Goal: Navigation & Orientation: Find specific page/section

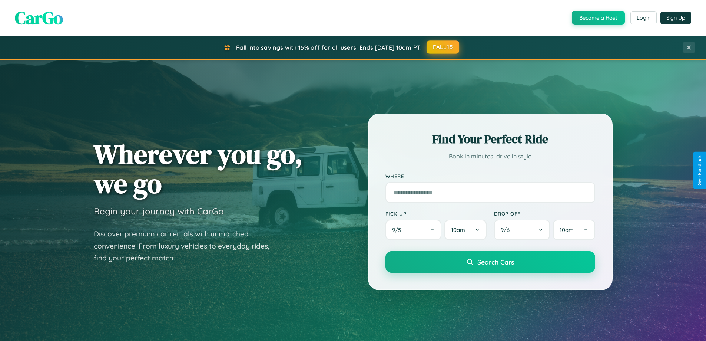
click at [443, 47] on button "FALL15" at bounding box center [443, 46] width 33 height 13
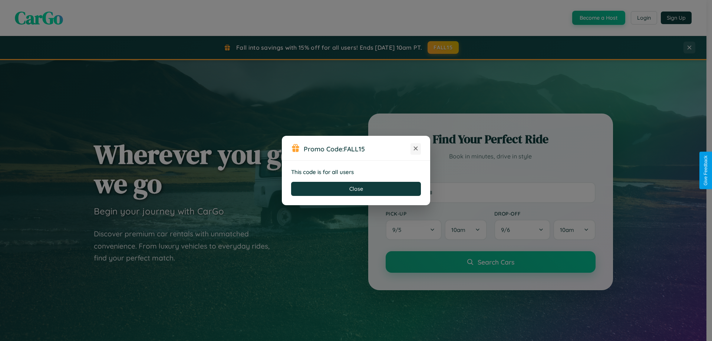
click at [415, 149] on icon at bounding box center [415, 148] width 7 height 7
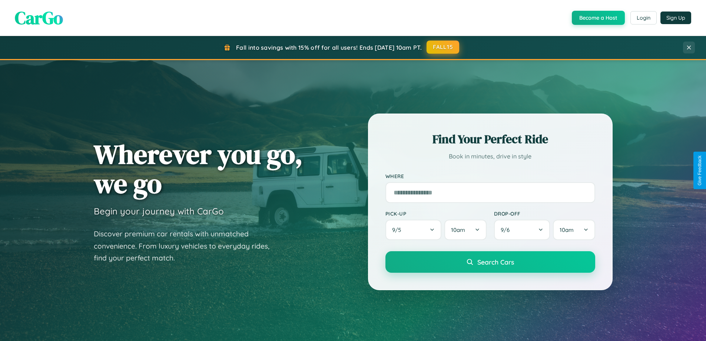
click at [443, 47] on button "FALL15" at bounding box center [443, 46] width 33 height 13
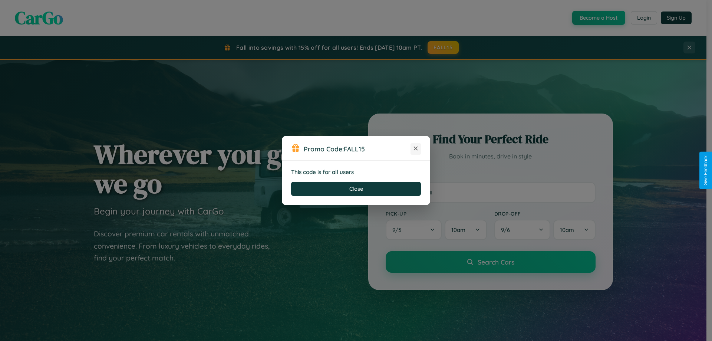
click at [415, 149] on icon at bounding box center [415, 148] width 7 height 7
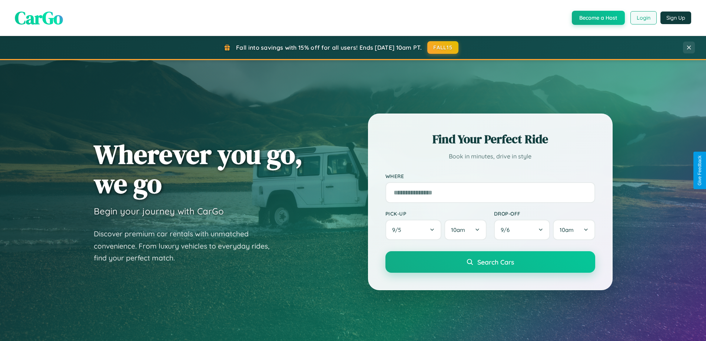
click at [643, 18] on button "Login" at bounding box center [643, 17] width 26 height 13
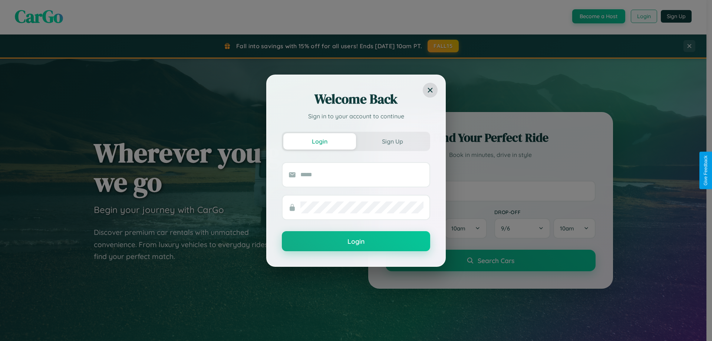
scroll to position [1426, 0]
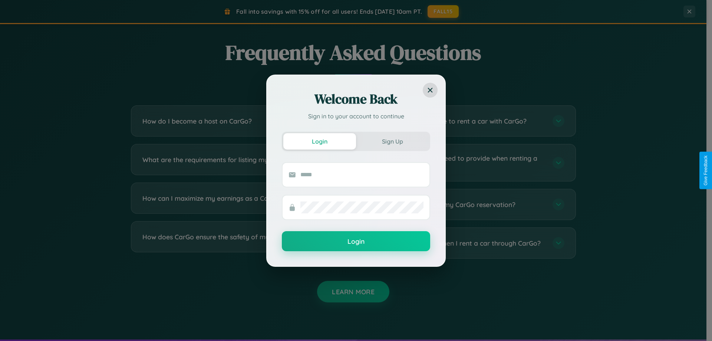
click at [238, 204] on div "Welcome Back Sign in to your account to continue Login Sign Up Login" at bounding box center [356, 170] width 712 height 341
click at [468, 162] on div "Welcome Back Sign in to your account to continue Login Sign Up Login" at bounding box center [356, 170] width 712 height 341
click at [468, 121] on div "Welcome Back Sign in to your account to continue Login Sign Up Login" at bounding box center [356, 170] width 712 height 341
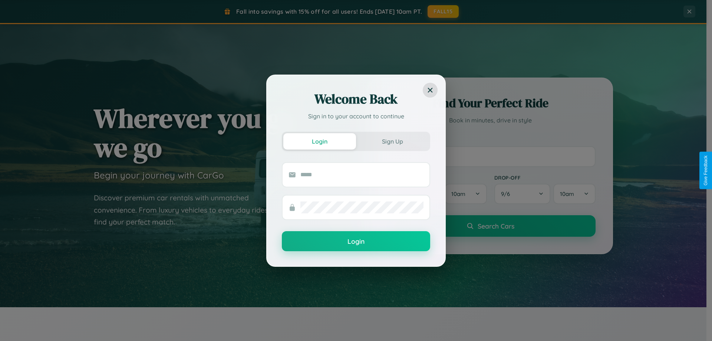
scroll to position [22, 0]
